Goal: Navigation & Orientation: Find specific page/section

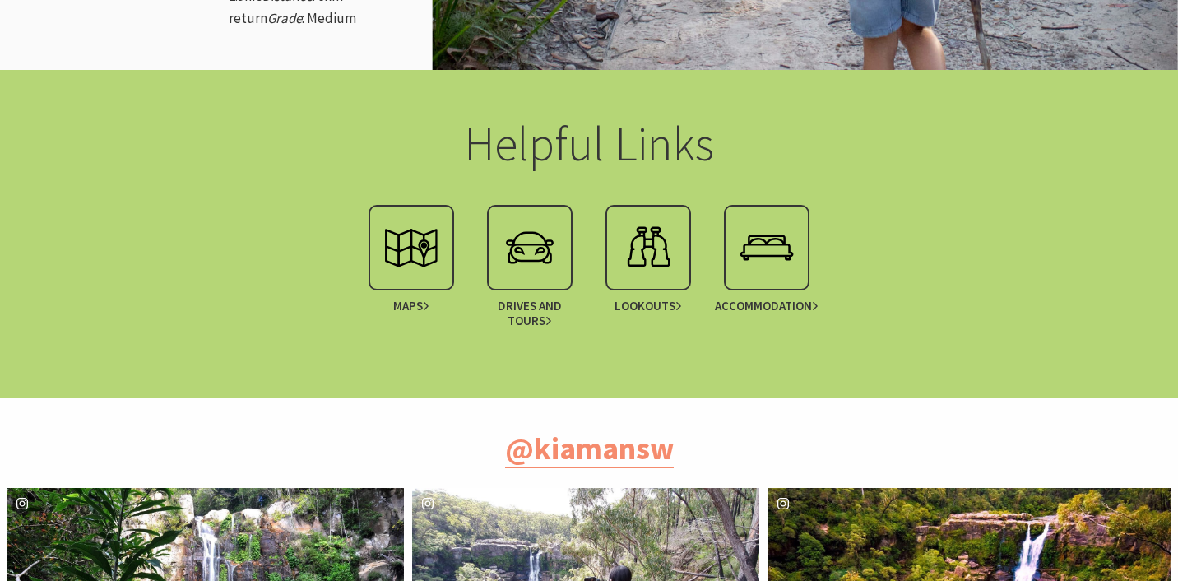
scroll to position [2238, 0]
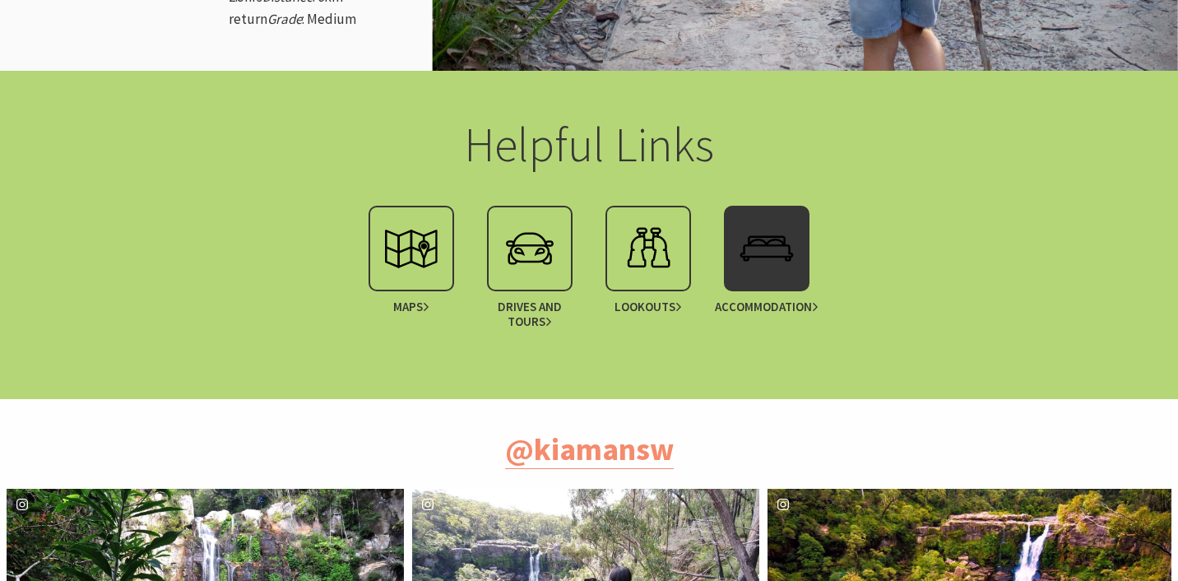
click at [768, 314] on span "Accommodation" at bounding box center [766, 306] width 103 height 15
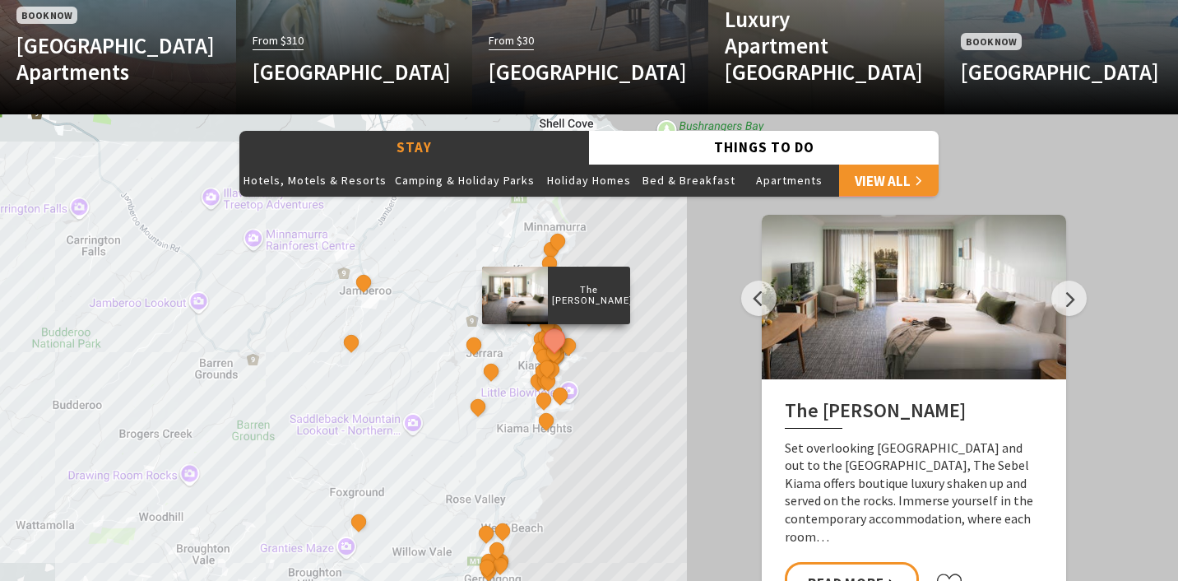
scroll to position [1316, 0]
